Goal: Information Seeking & Learning: Learn about a topic

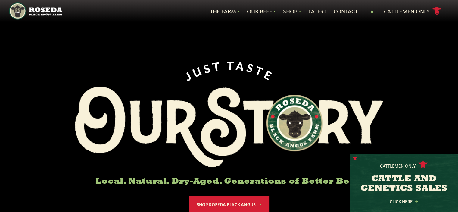
click at [355, 156] on button "X" at bounding box center [355, 159] width 4 height 6
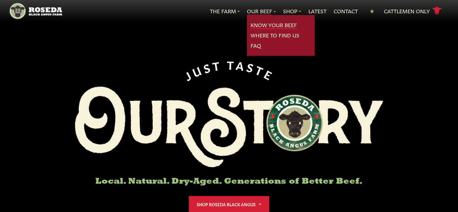
click at [264, 25] on link "Know Your Beef" at bounding box center [273, 25] width 46 height 8
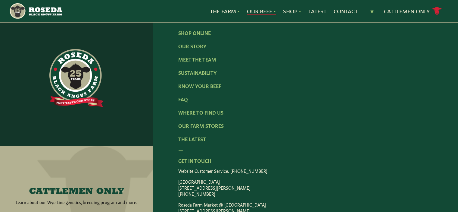
scroll to position [1308, 0]
click at [184, 96] on link "FAQ" at bounding box center [183, 99] width 10 height 7
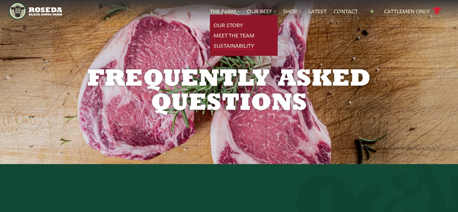
click at [223, 46] on link "Sustainability" at bounding box center [233, 46] width 41 height 8
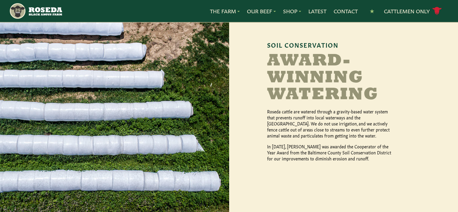
scroll to position [488, 0]
